Goal: Task Accomplishment & Management: Manage account settings

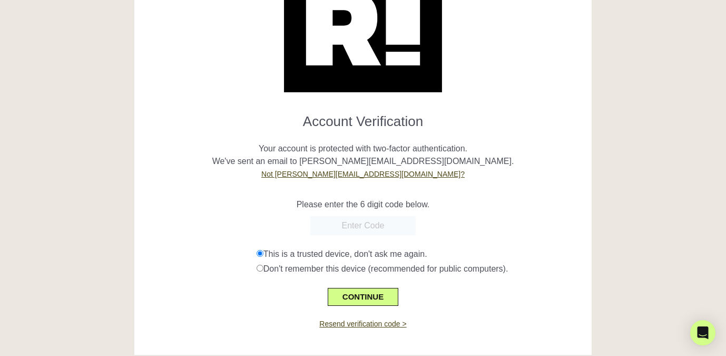
scroll to position [75, 0]
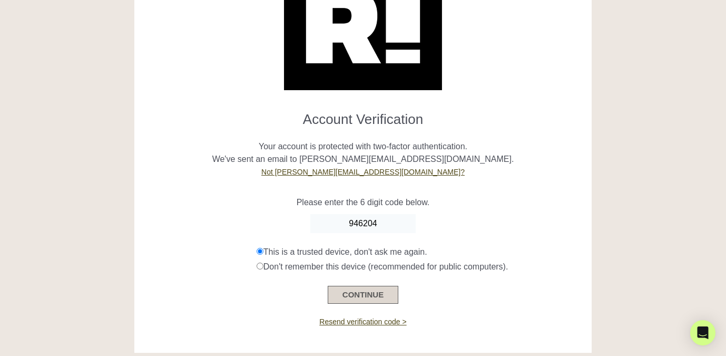
type input "946204"
click at [382, 295] on button "CONTINUE" at bounding box center [363, 295] width 71 height 18
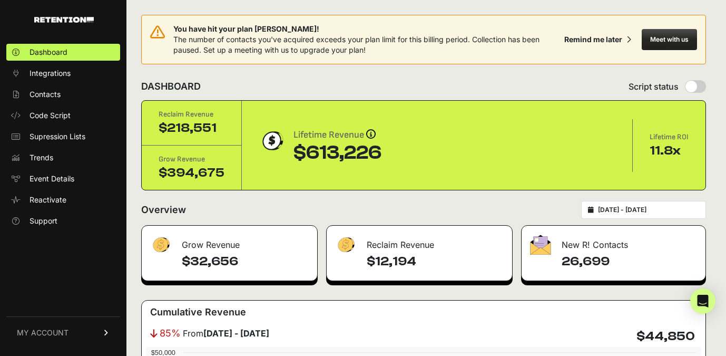
click at [630, 209] on input "[DATE] - [DATE]" at bounding box center [648, 209] width 101 height 8
type input "[DATE]"
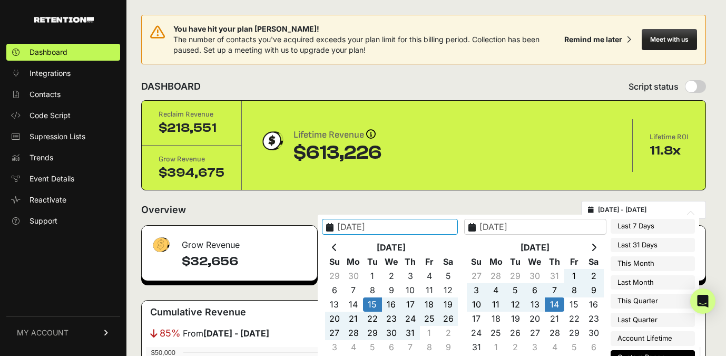
type input "[DATE]"
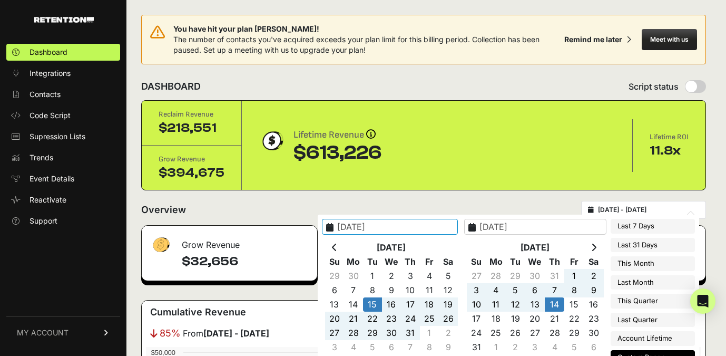
type input "[DATE]"
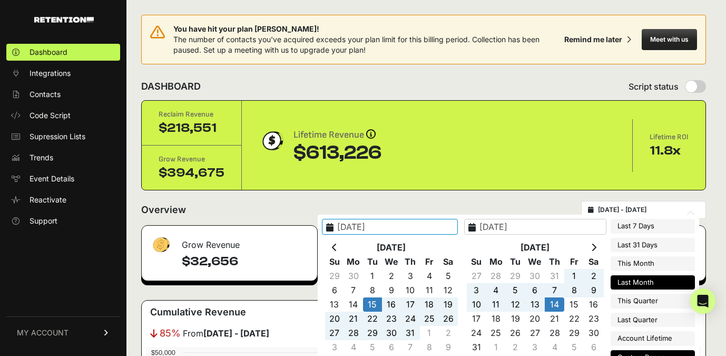
type input "[DATE]"
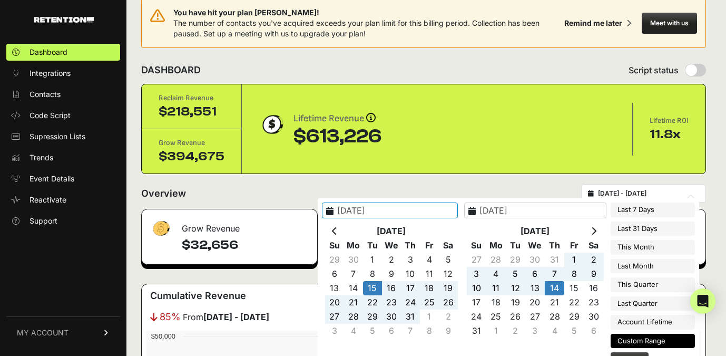
type input "[DATE]"
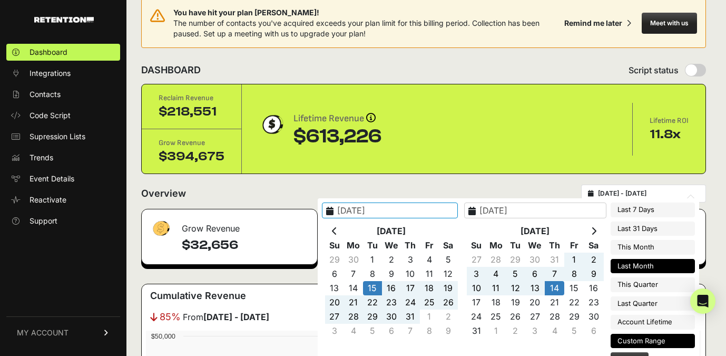
type input "[DATE]"
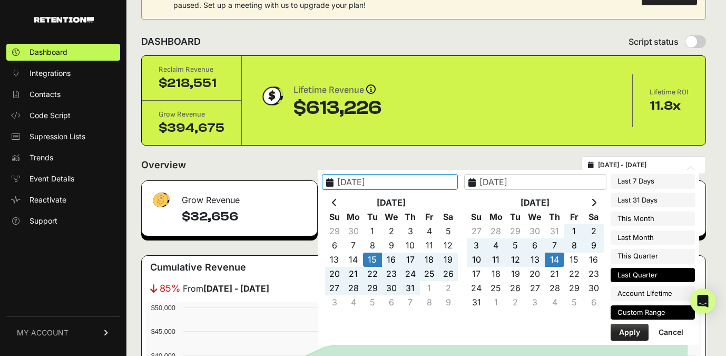
type input "[DATE]"
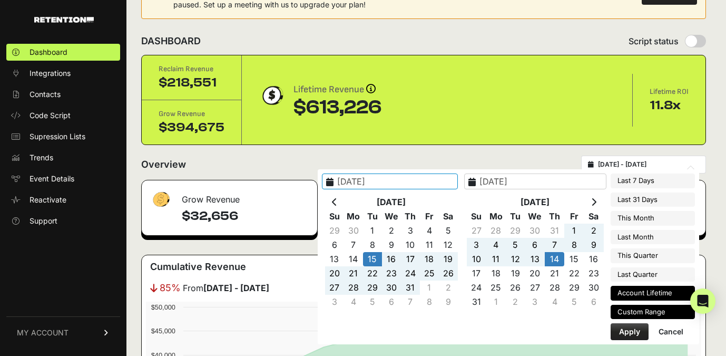
type input "[DATE]"
click at [638, 293] on li "Account Lifetime" at bounding box center [653, 293] width 84 height 15
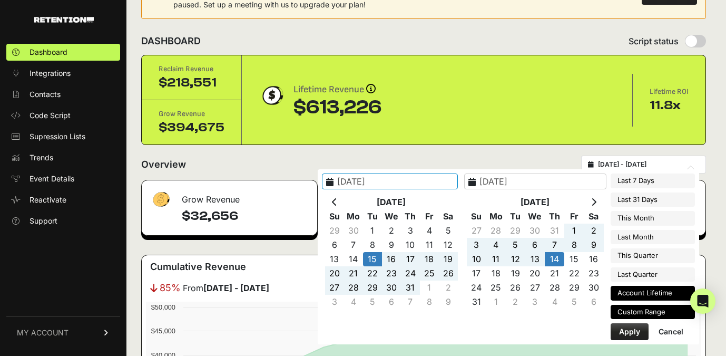
type input "[DATE] - [DATE]"
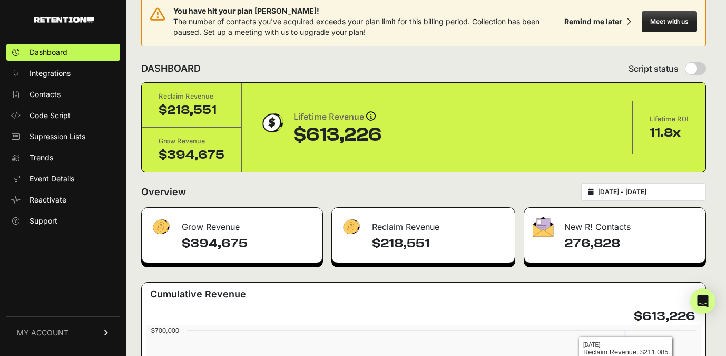
scroll to position [14, 0]
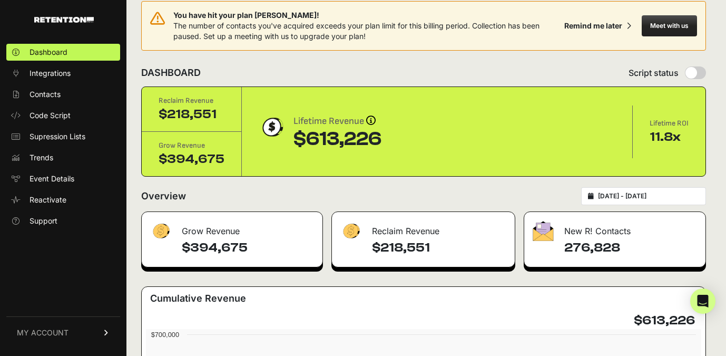
click at [46, 312] on div "Dashboard Integrations Contacts Code Script Supression Lists Trends Event Detai…" at bounding box center [63, 193] width 126 height 321
click at [47, 342] on link "MY ACCOUNT" at bounding box center [63, 332] width 114 height 32
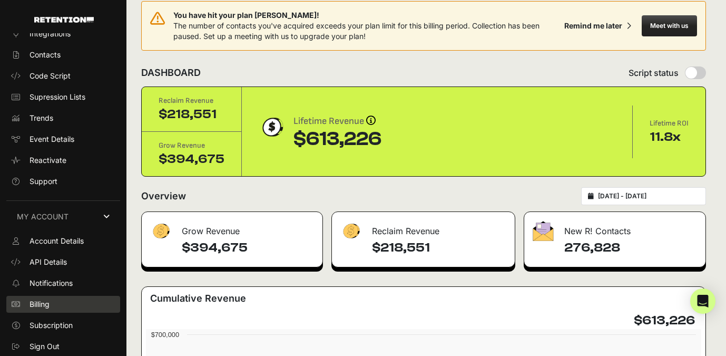
click at [57, 307] on link "Billing" at bounding box center [63, 304] width 114 height 17
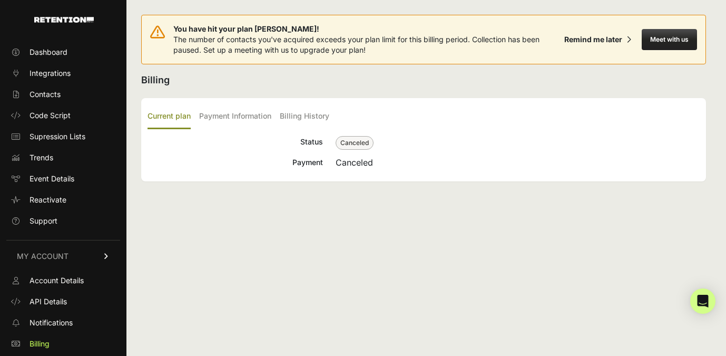
scroll to position [40, 0]
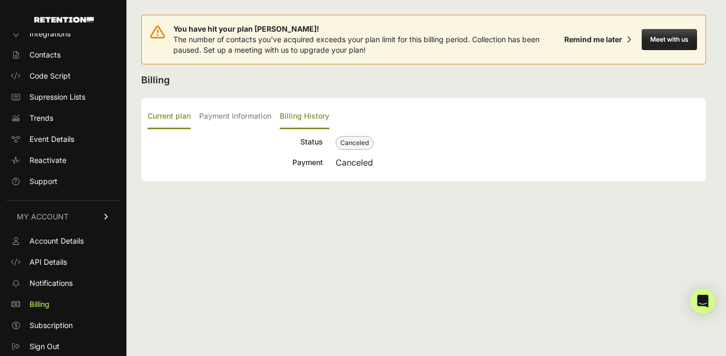
click at [308, 119] on label "Billing History" at bounding box center [305, 116] width 50 height 25
click at [0, 0] on input "Billing History" at bounding box center [0, 0] width 0 height 0
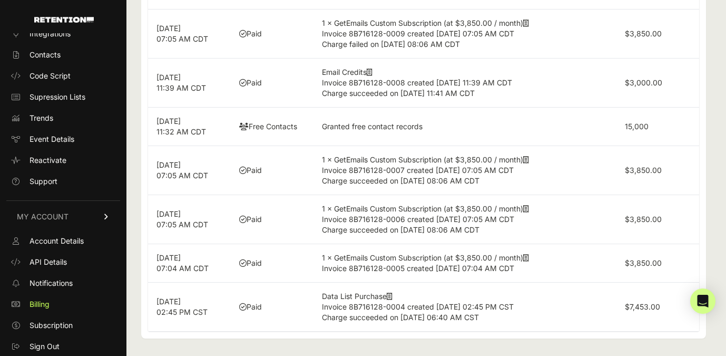
scroll to position [359, 0]
